Goal: Task Accomplishment & Management: Manage account settings

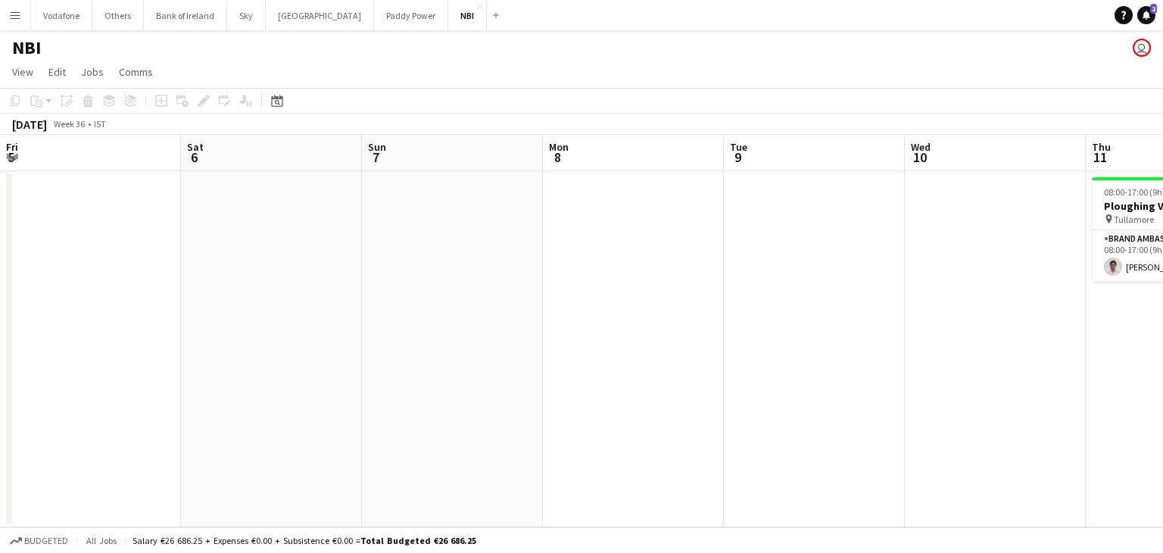
scroll to position [0, 464]
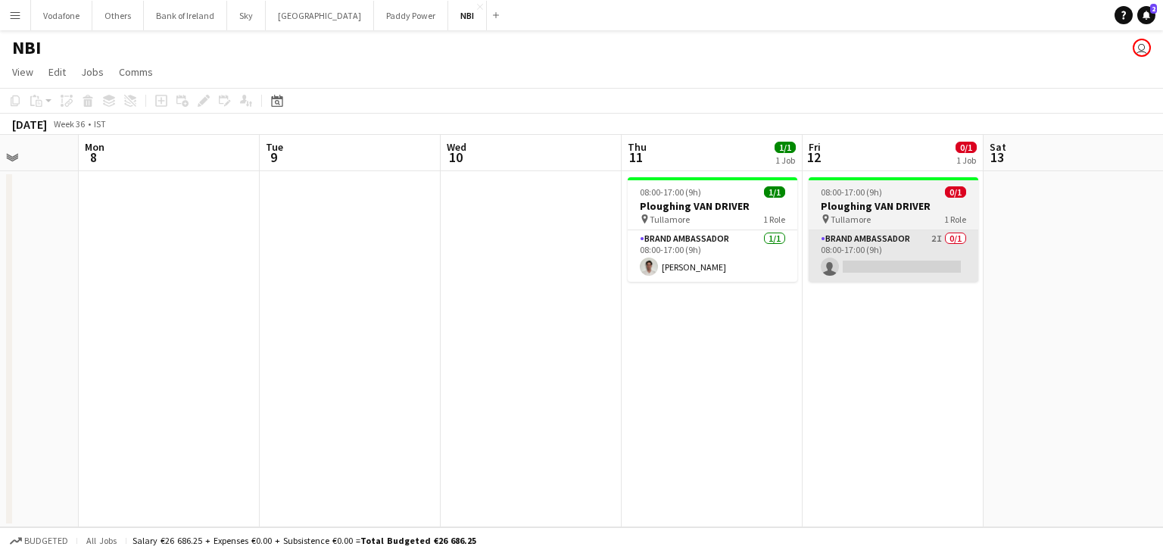
click at [869, 280] on app-card-role "Brand Ambassador 2I 0/1 08:00-17:00 (9h) single-neutral-actions" at bounding box center [894, 255] width 170 height 51
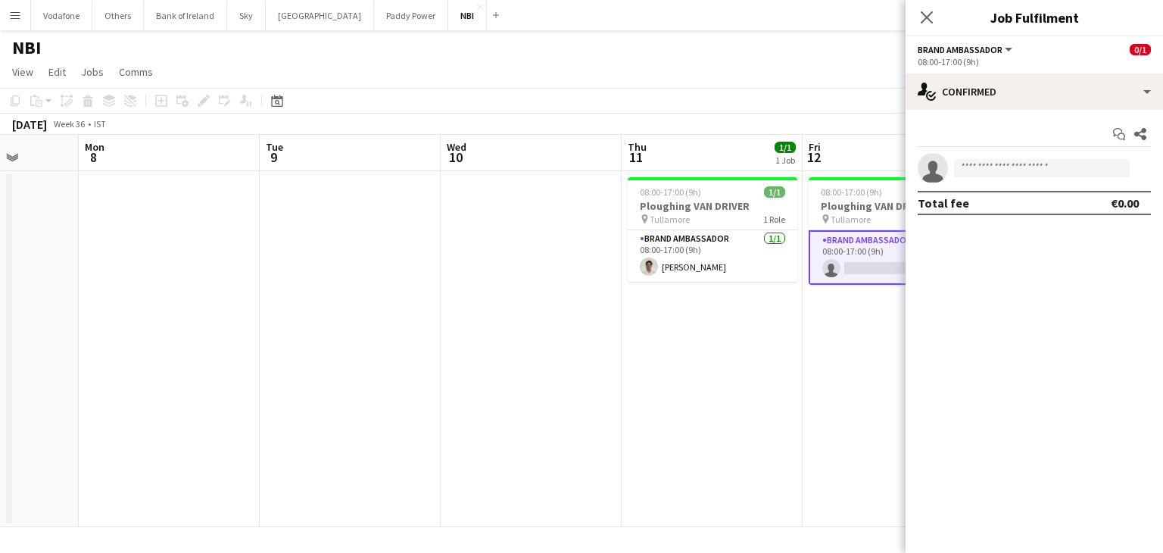
drag, startPoint x: 753, startPoint y: 332, endPoint x: 730, endPoint y: 317, distance: 28.4
click at [753, 332] on app-date-cell "08:00-17:00 (9h) 1/1 Ploughing VAN DRIVER pin Tullamore 1 Role Brand Ambassador…" at bounding box center [712, 349] width 181 height 356
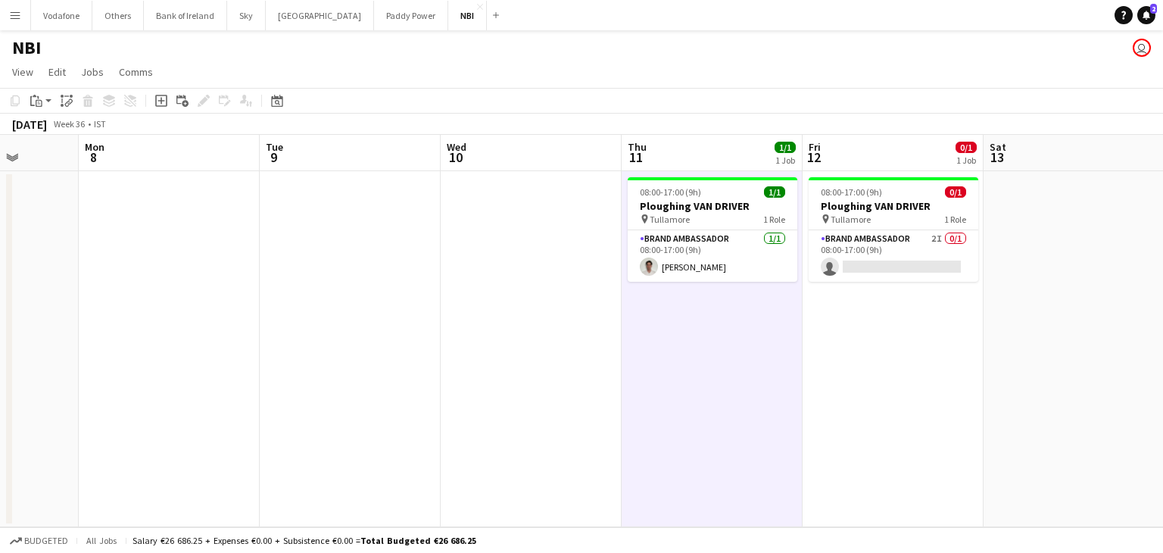
scroll to position [0, 465]
click at [374, 22] on button "Paddy Power Close" at bounding box center [411, 16] width 74 height 30
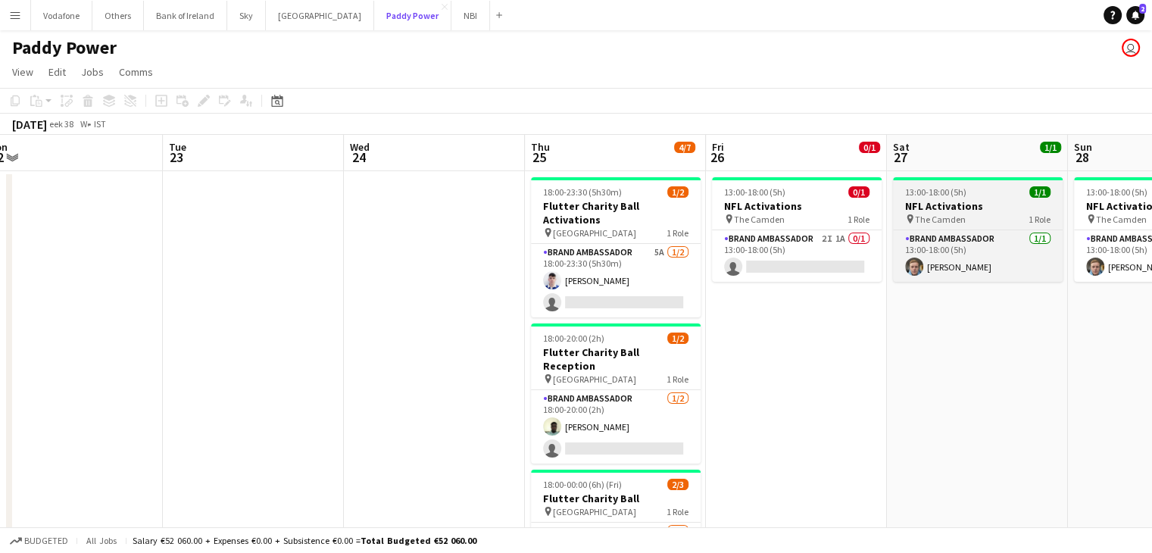
scroll to position [0, 683]
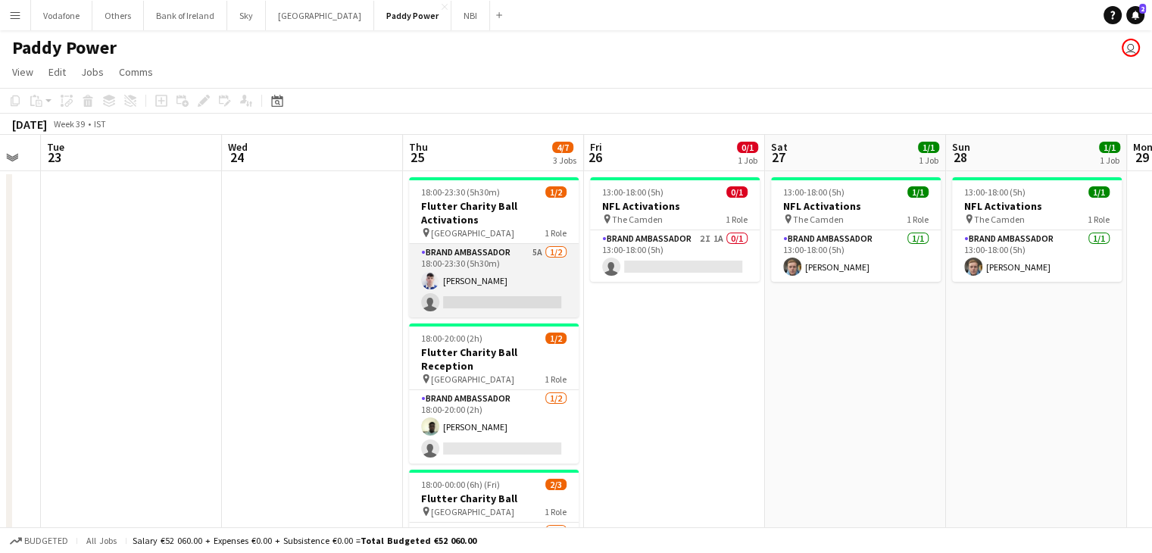
click at [525, 260] on app-card-role "Brand Ambassador 5A [DATE] 18:00-23:30 (5h30m) [DEMOGRAPHIC_DATA][PERSON_NAME] …" at bounding box center [494, 280] width 170 height 73
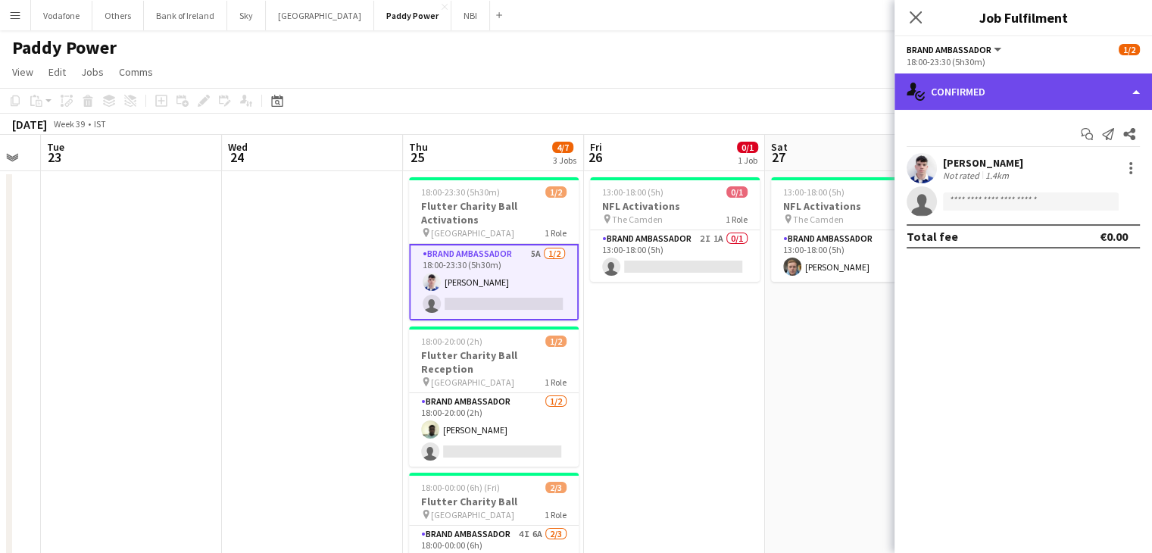
click at [928, 92] on div "single-neutral-actions-check-2 Confirmed" at bounding box center [1022, 91] width 257 height 36
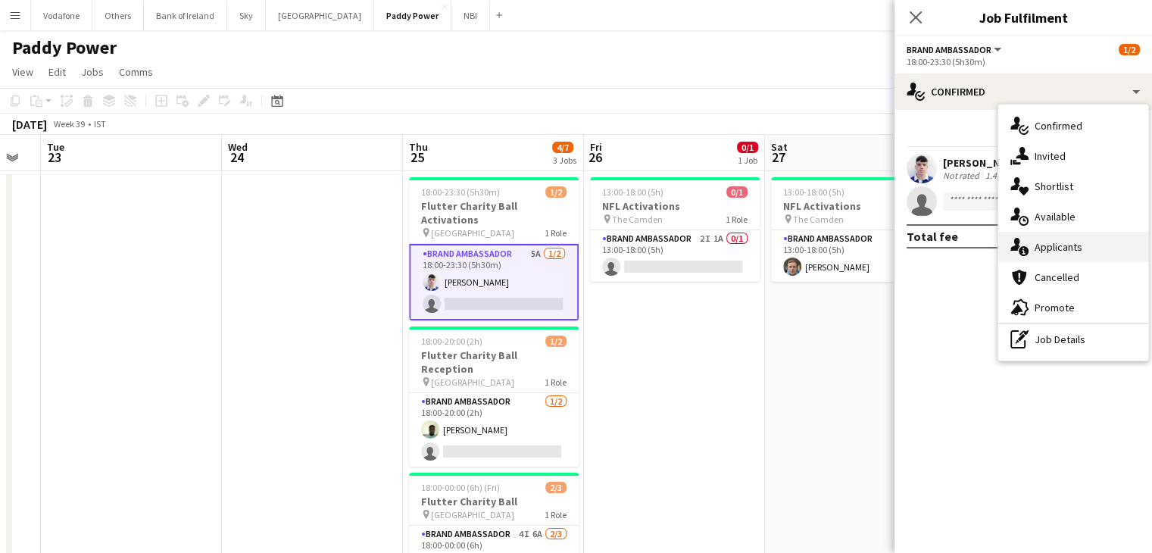
click at [1065, 248] on div "single-neutral-actions-information Applicants" at bounding box center [1073, 247] width 150 height 30
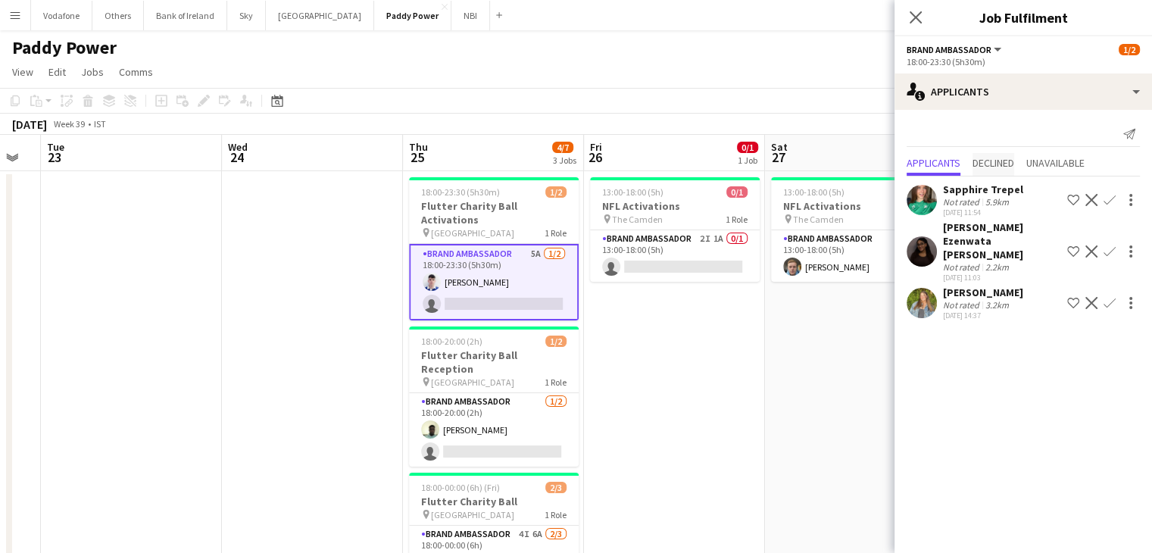
click at [994, 167] on span "Declined" at bounding box center [993, 163] width 42 height 11
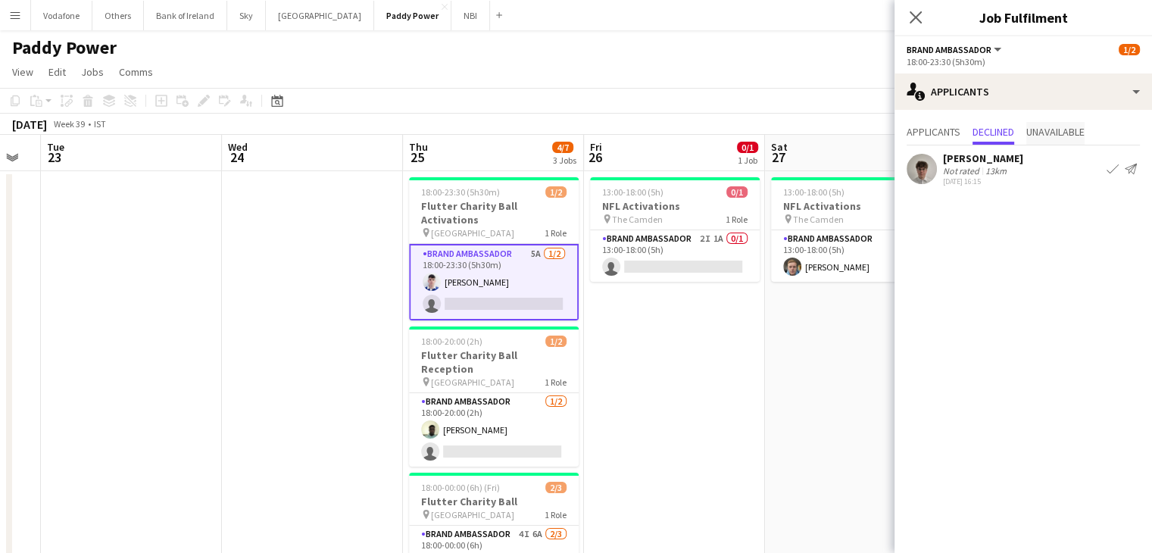
click at [1072, 130] on span "Unavailable" at bounding box center [1055, 131] width 58 height 11
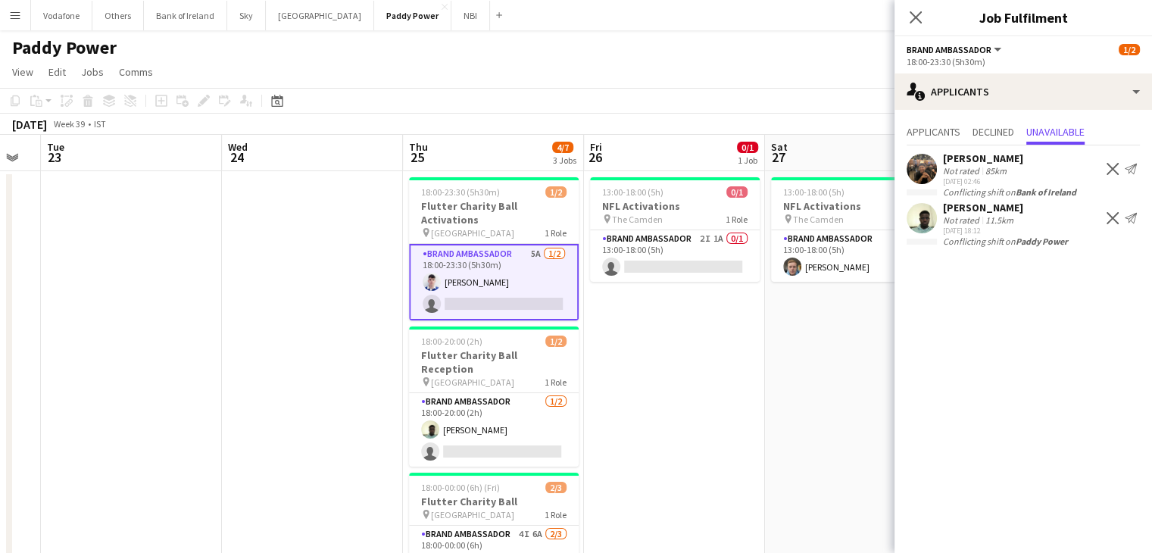
click at [831, 378] on app-date-cell "13:00-18:00 (5h) 1/1 NFL Activations pin The Camden 1 Role Brand Ambassador [DA…" at bounding box center [855, 411] width 181 height 481
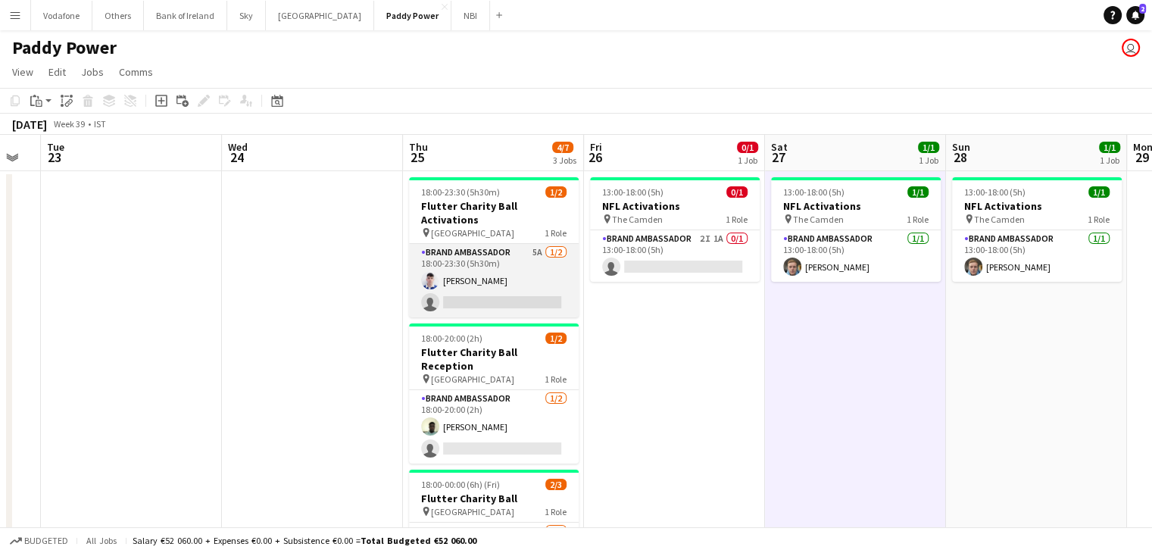
click at [509, 258] on app-card-role "Brand Ambassador 5A [DATE] 18:00-23:30 (5h30m) [DEMOGRAPHIC_DATA][PERSON_NAME] …" at bounding box center [494, 280] width 170 height 73
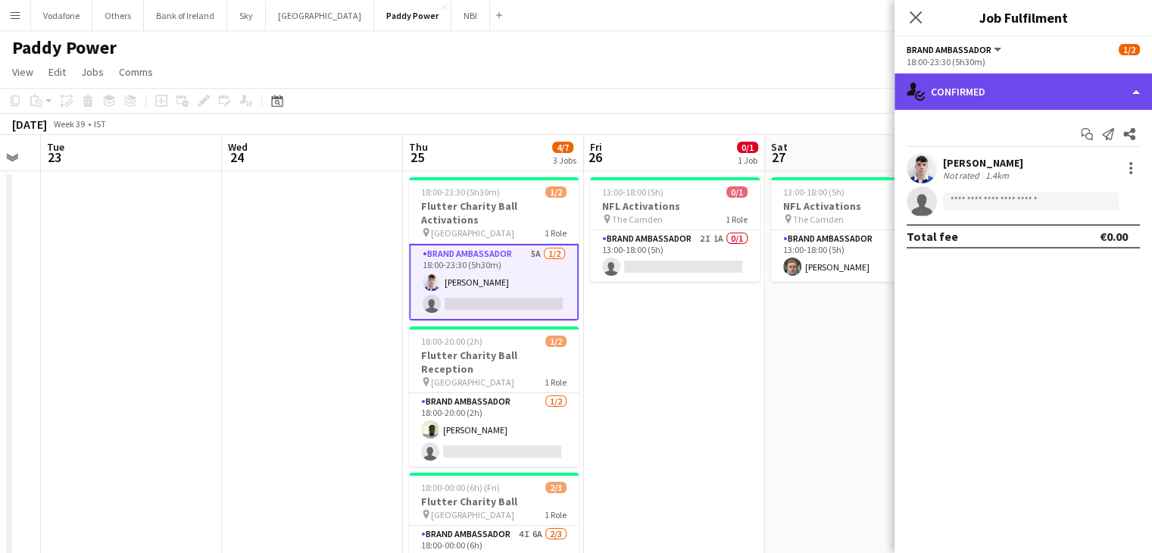
click at [979, 105] on div "single-neutral-actions-check-2 Confirmed" at bounding box center [1022, 91] width 257 height 36
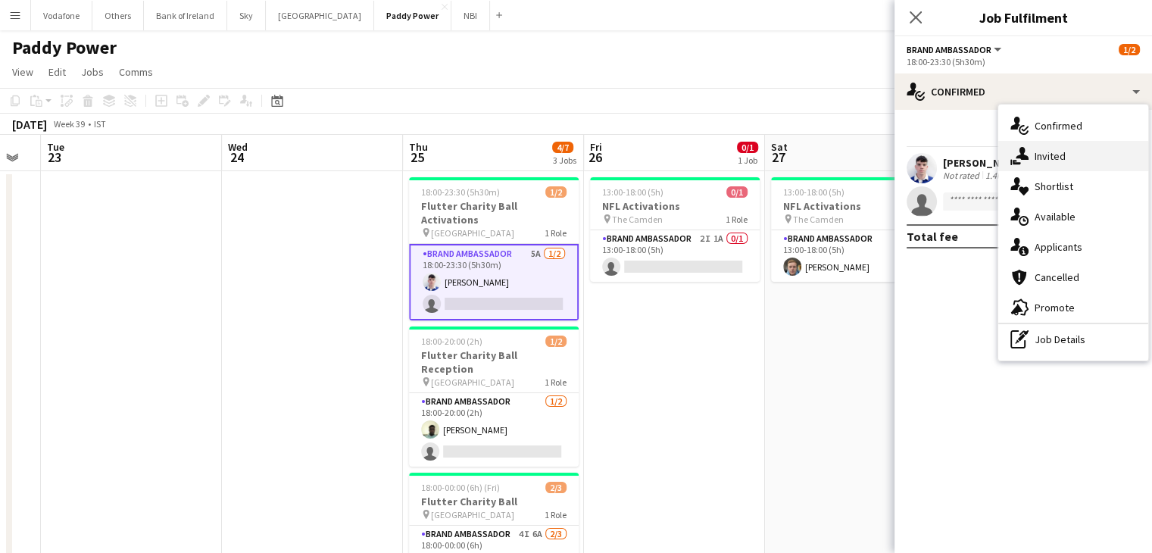
click at [1019, 145] on div "single-neutral-actions-share-1 Invited" at bounding box center [1073, 156] width 150 height 30
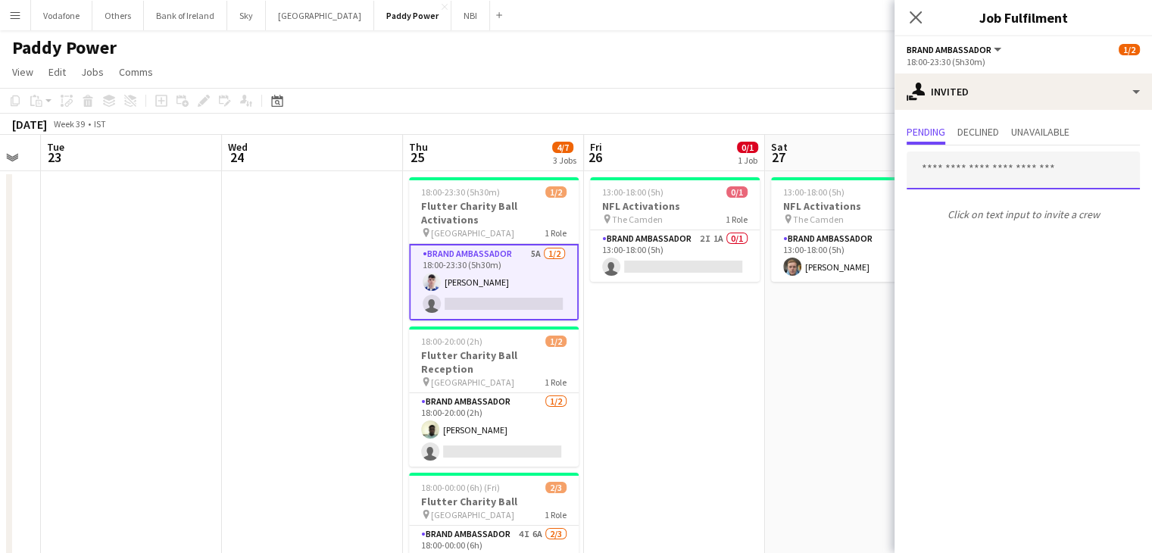
click at [1019, 164] on input "text" at bounding box center [1022, 170] width 233 height 38
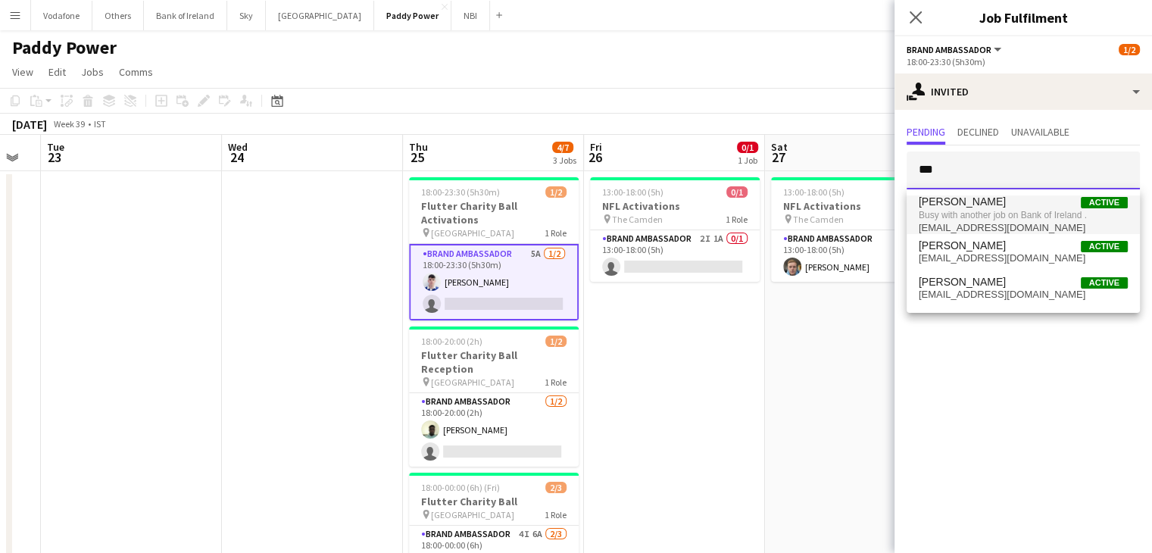
type input "***"
click at [1014, 225] on span "[EMAIL_ADDRESS][DOMAIN_NAME]" at bounding box center [1023, 228] width 209 height 12
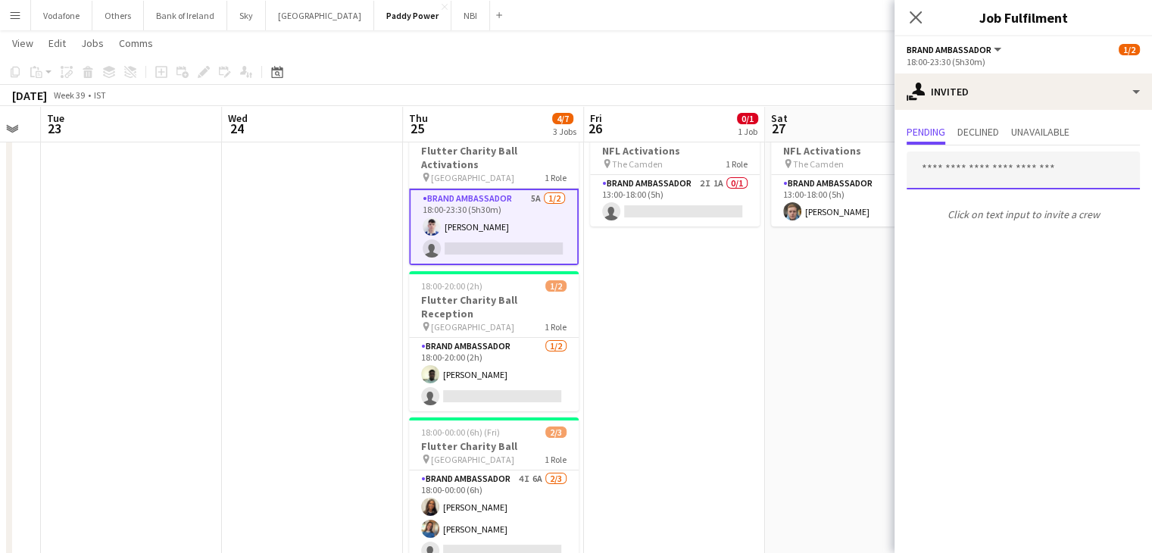
scroll to position [76, 0]
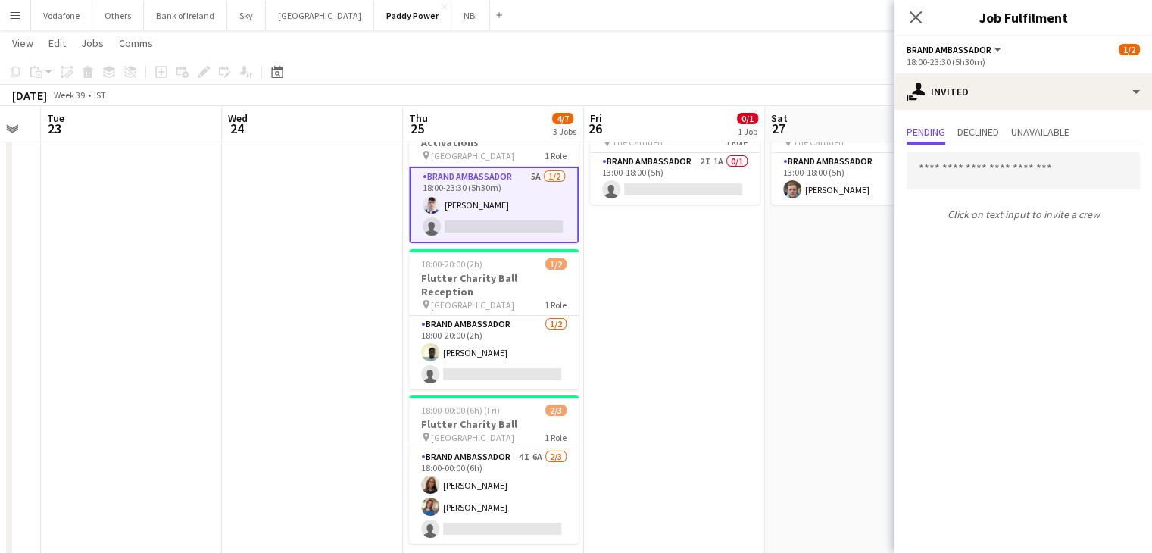
click at [688, 351] on app-date-cell "13:00-18:00 (5h) 0/1 NFL Activations pin The Camden 1 Role Brand Ambassador 2I …" at bounding box center [674, 334] width 181 height 481
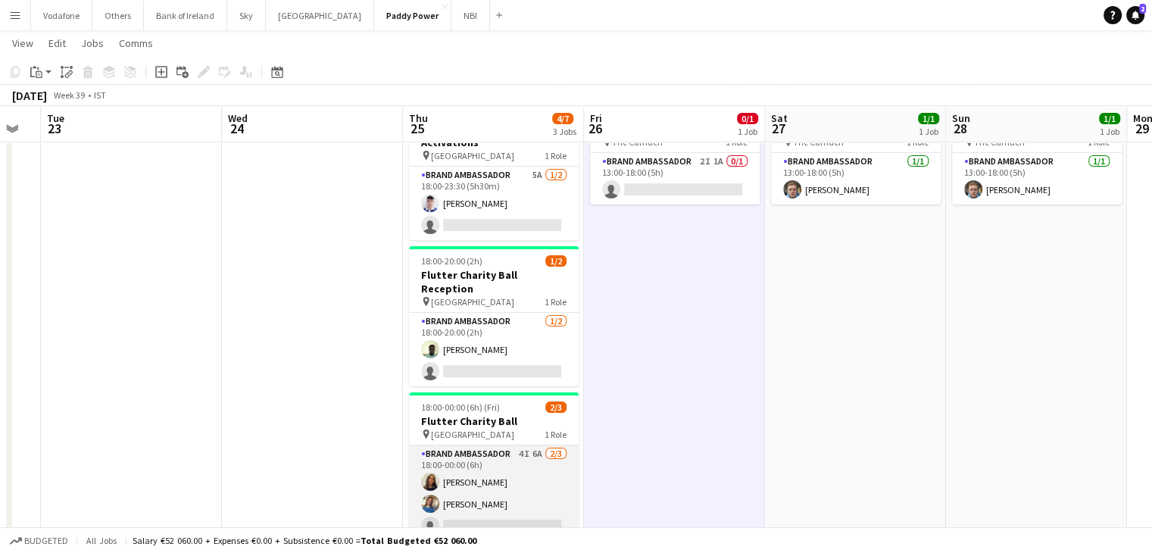
click at [524, 451] on app-card-role "Brand Ambassador 4I 6A [DATE] 18:00-00:00 (6h) [PERSON_NAME] [PERSON_NAME] sing…" at bounding box center [494, 492] width 170 height 95
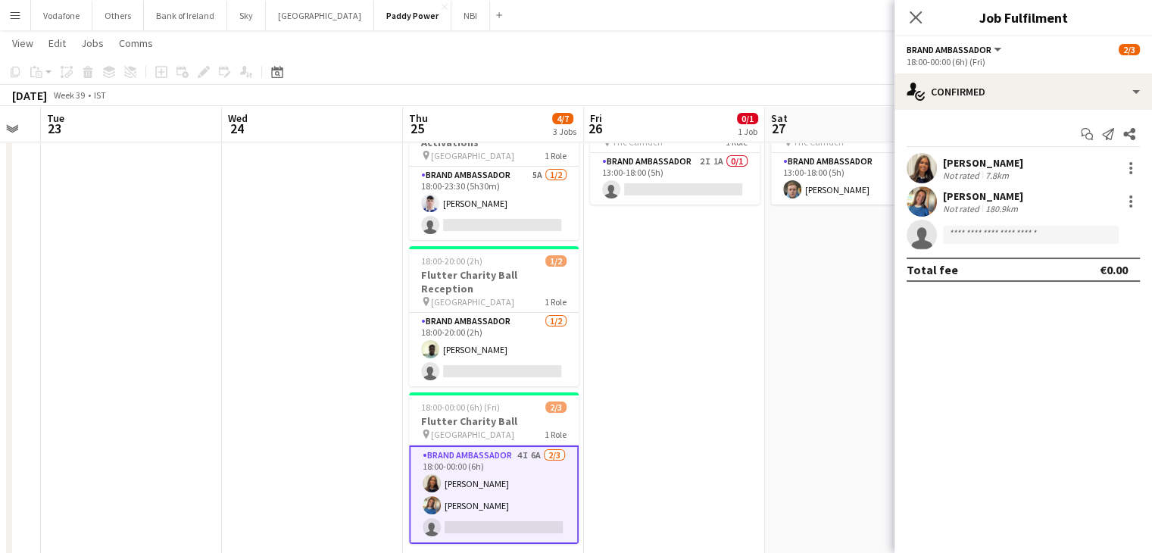
click at [1052, 120] on div "Start chat Send notification Share [PERSON_NAME] Not rated 7.8km [PERSON_NAME] …" at bounding box center [1022, 202] width 257 height 184
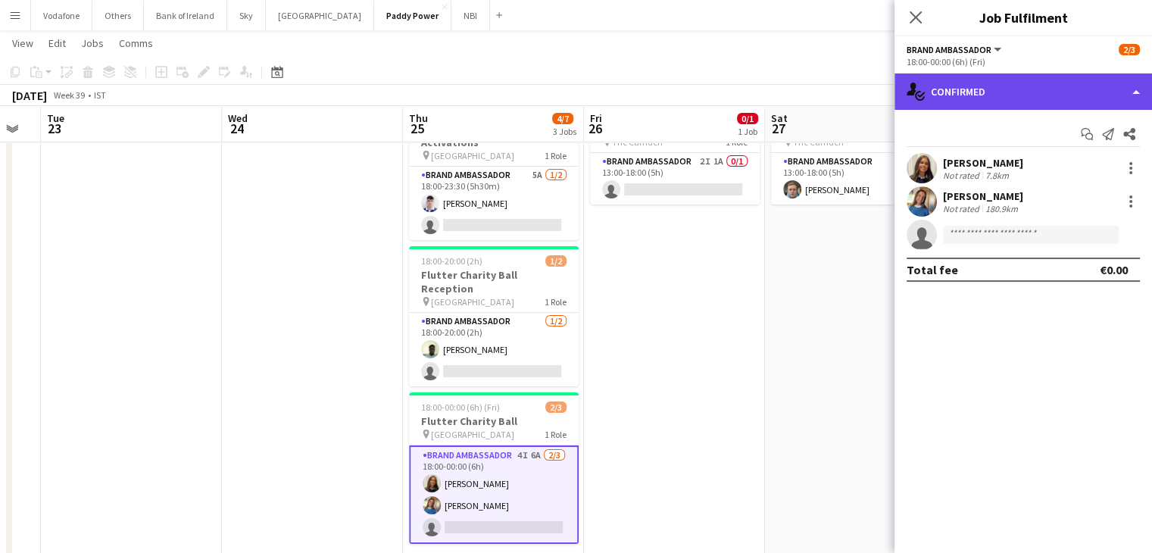
click at [1052, 108] on div "single-neutral-actions-check-2 Confirmed" at bounding box center [1022, 91] width 257 height 36
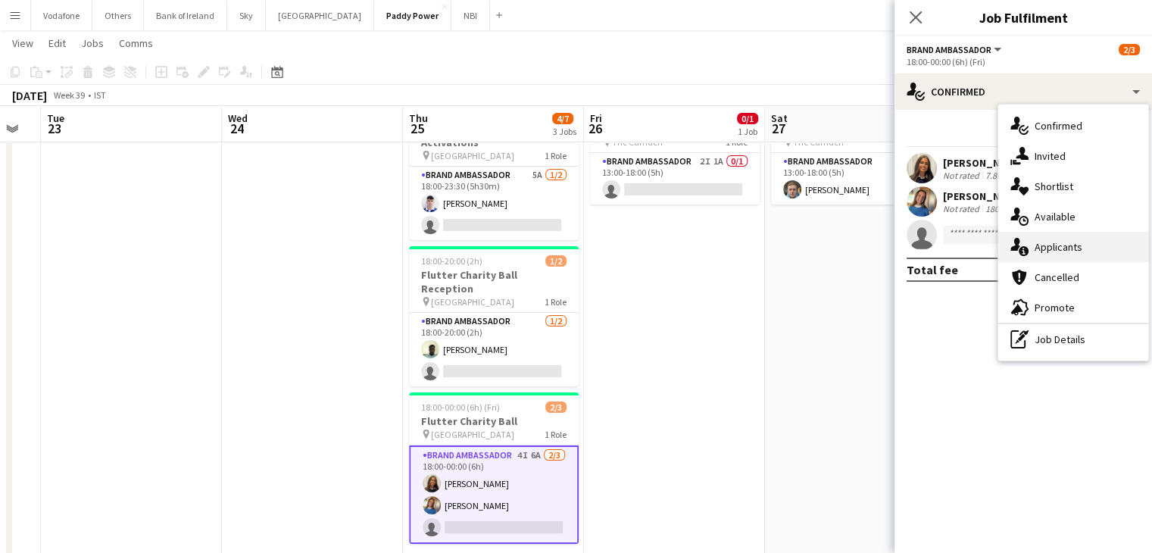
click at [1105, 248] on div "single-neutral-actions-information Applicants" at bounding box center [1073, 247] width 150 height 30
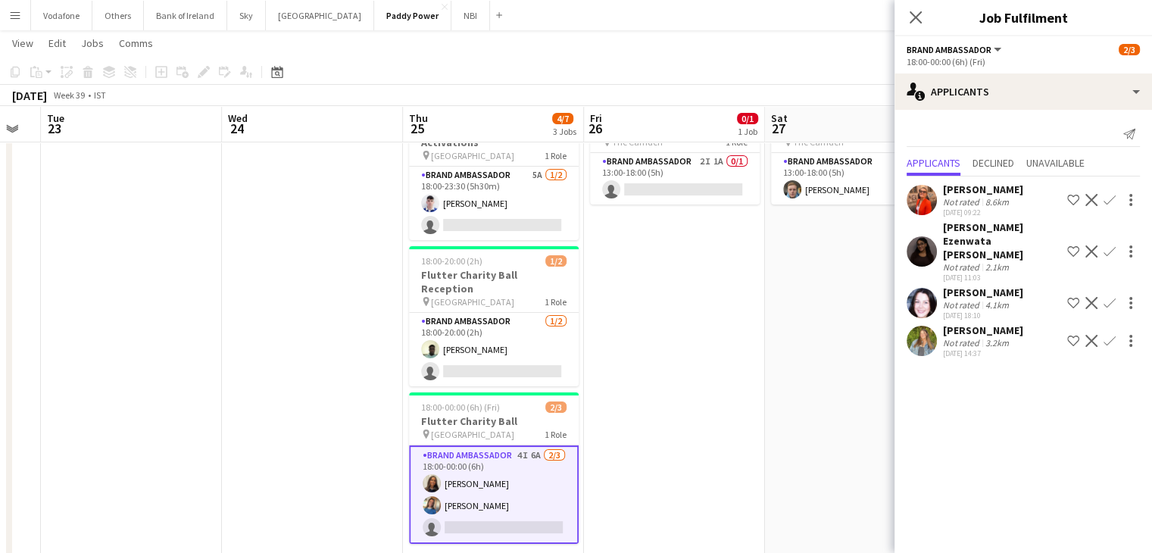
click at [773, 361] on app-date-cell "13:00-18:00 (5h) 1/1 NFL Activations pin The Camden 1 Role Brand Ambassador [DA…" at bounding box center [855, 334] width 181 height 481
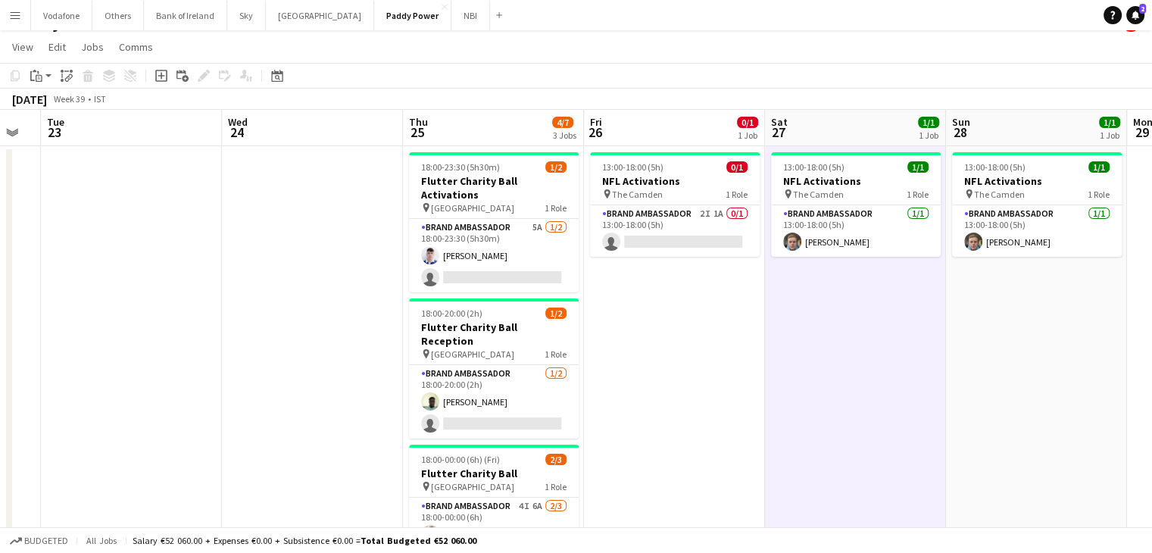
scroll to position [0, 0]
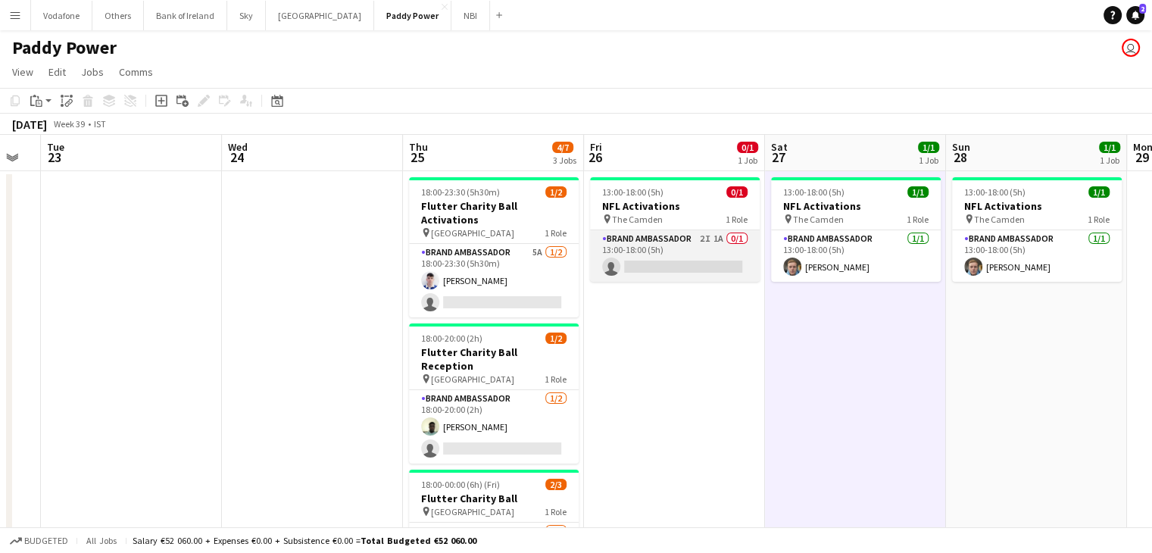
click at [673, 257] on app-card-role "Brand Ambassador 2I 1A 0/1 13:00-18:00 (5h) single-neutral-actions" at bounding box center [675, 255] width 170 height 51
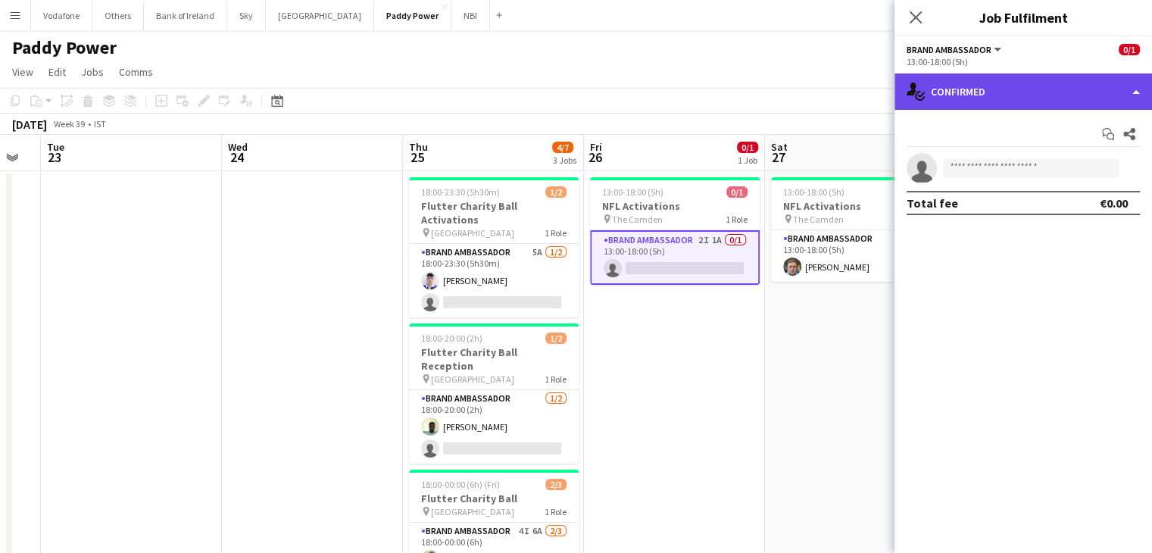
click at [1012, 98] on div "single-neutral-actions-check-2 Confirmed" at bounding box center [1022, 91] width 257 height 36
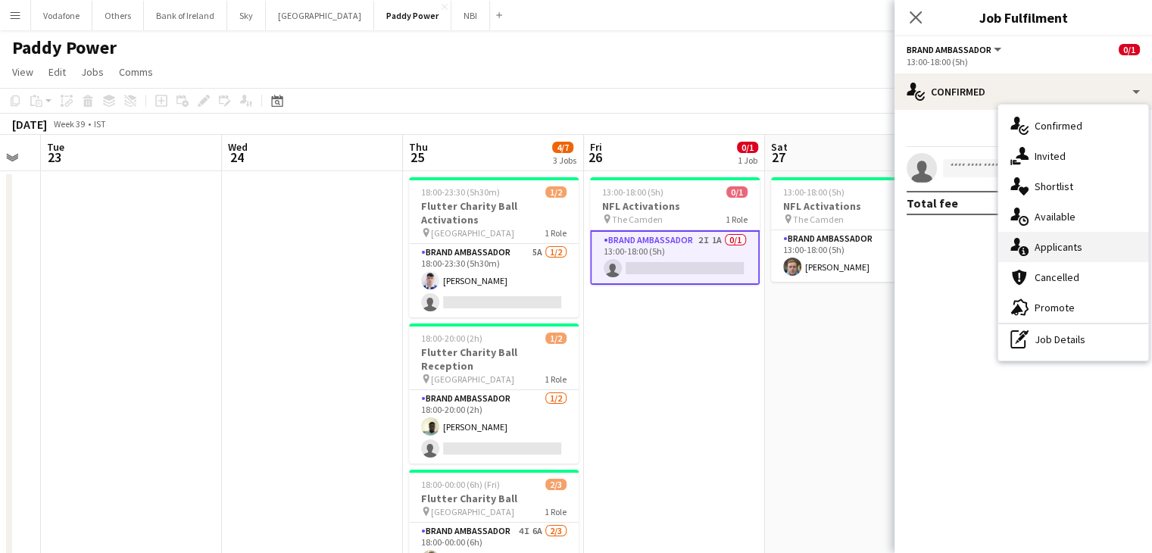
click at [1065, 243] on div "single-neutral-actions-information Applicants" at bounding box center [1073, 247] width 150 height 30
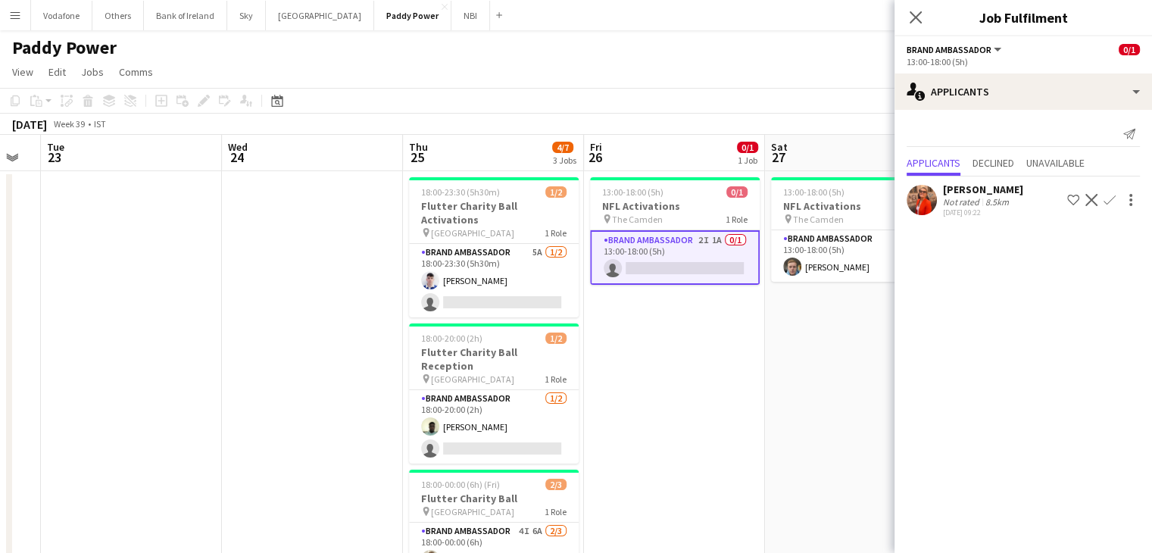
click at [924, 192] on app-user-avatar at bounding box center [921, 200] width 30 height 30
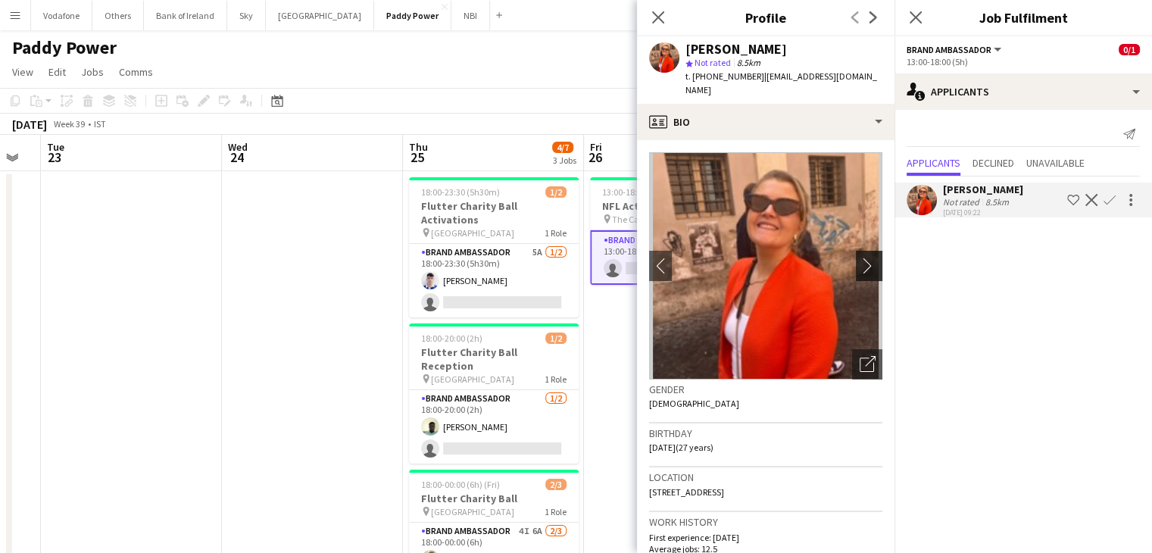
click at [859, 258] on app-icon "chevron-right" at bounding box center [870, 265] width 23 height 16
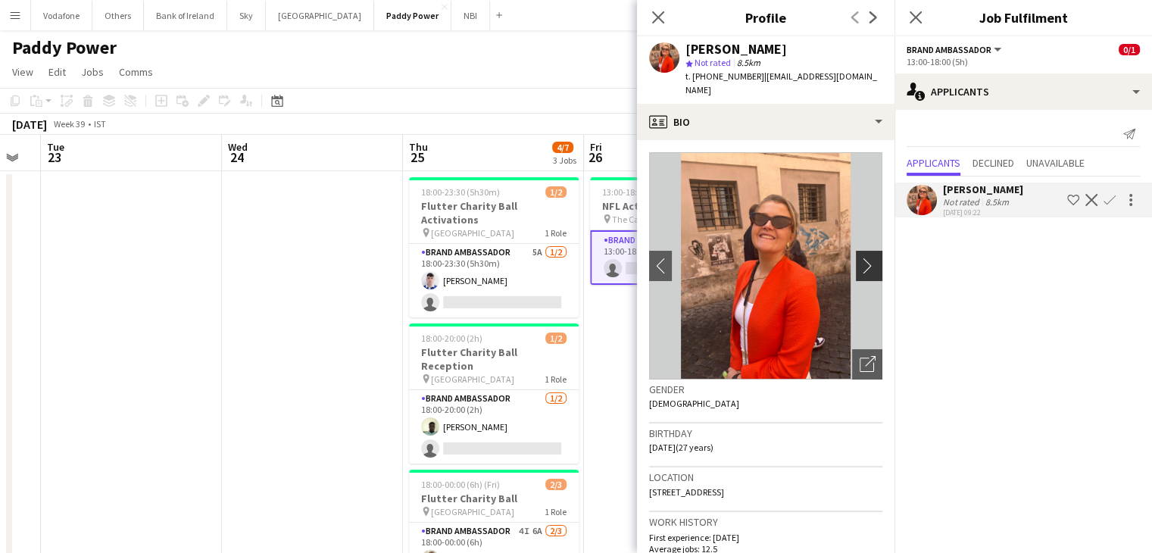
click at [856, 260] on button "chevron-right" at bounding box center [871, 266] width 30 height 30
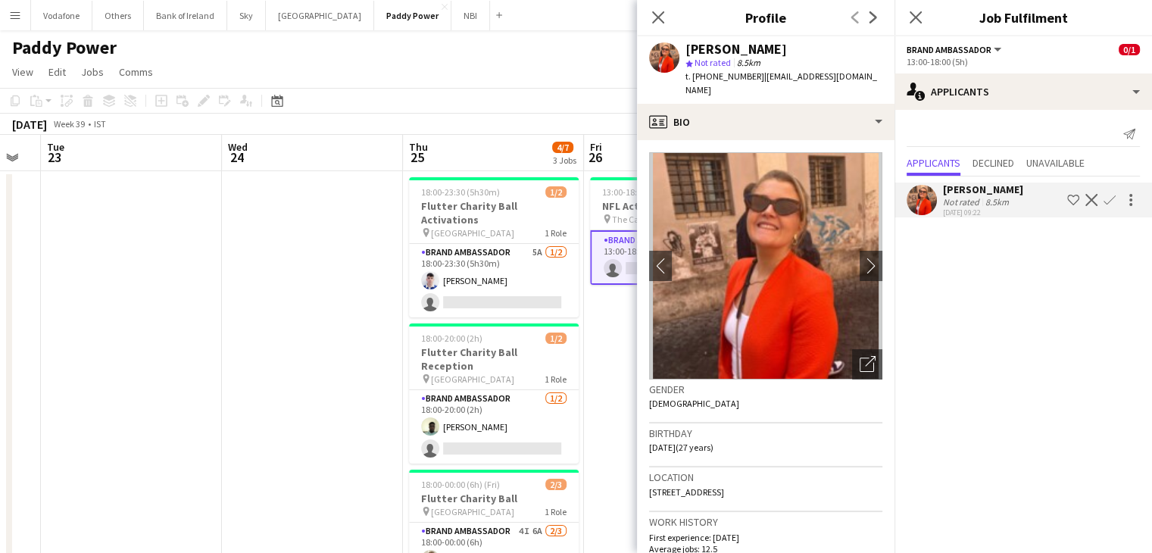
click at [371, 284] on app-date-cell at bounding box center [312, 411] width 181 height 481
